Goal: Task Accomplishment & Management: Complete application form

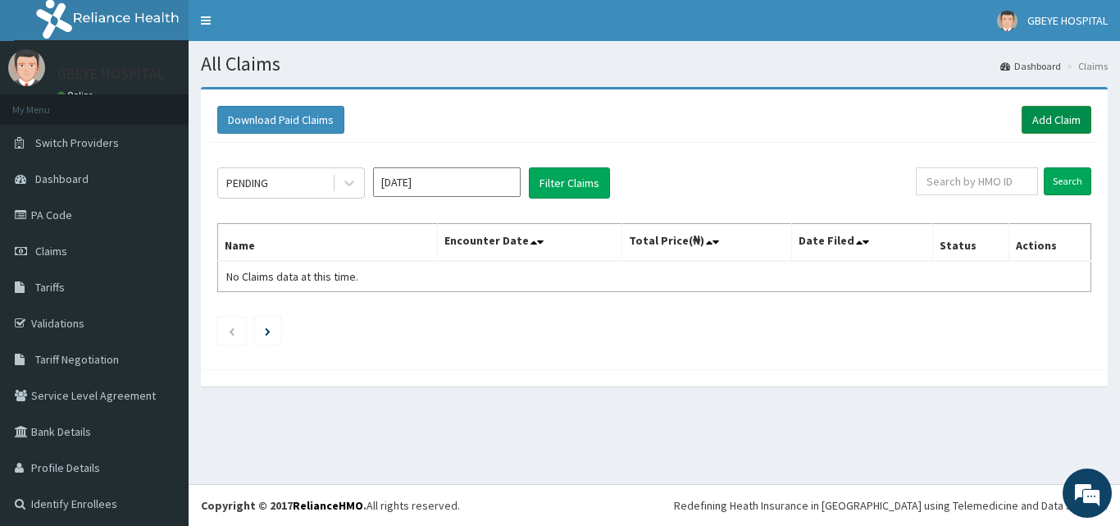
click at [1054, 123] on link "Add Claim" at bounding box center [1057, 120] width 70 height 28
click at [1046, 121] on link "Add Claim" at bounding box center [1057, 120] width 70 height 28
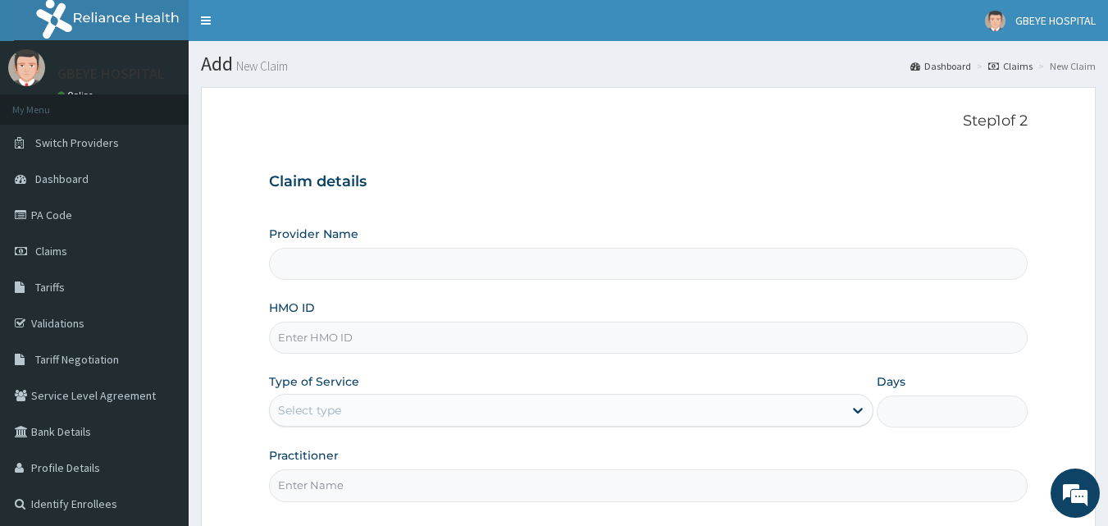
type input "GBEYE HOSPITAL( OMOKU)"
